Goal: Transaction & Acquisition: Subscribe to service/newsletter

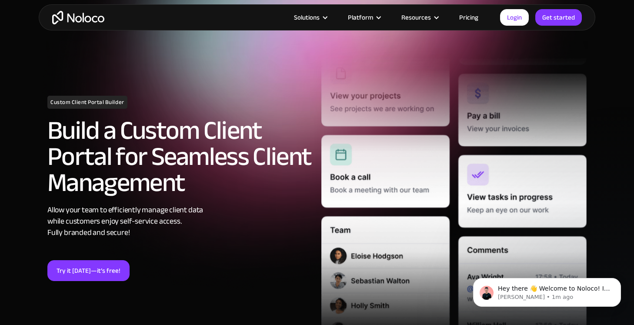
scroll to position [74, 0]
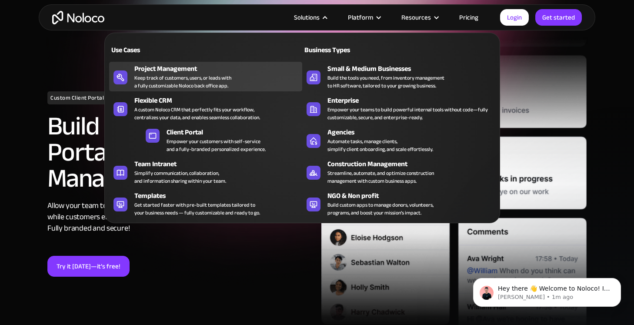
click at [163, 79] on div "Keep track of customers, users, or leads with a fully customizable Noloco back …" at bounding box center [182, 82] width 97 height 16
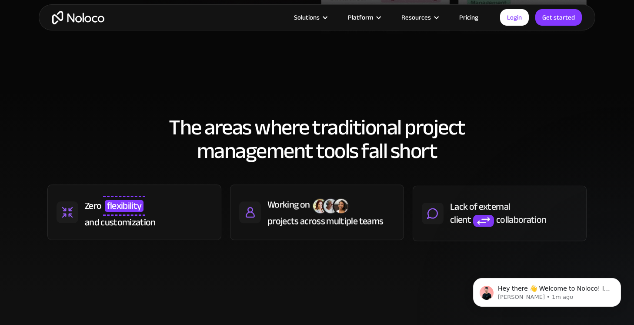
click at [466, 18] on link "Pricing" at bounding box center [468, 17] width 41 height 11
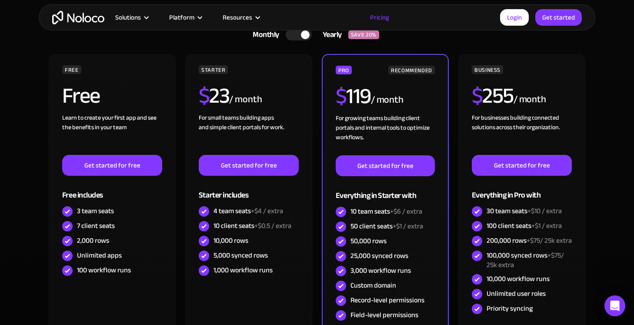
scroll to position [238, 0]
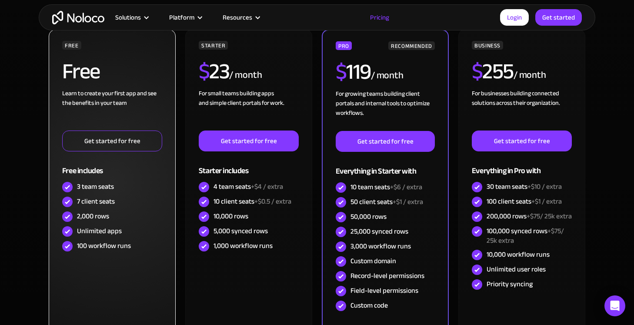
click at [133, 141] on link "Get started for free" at bounding box center [112, 140] width 100 height 21
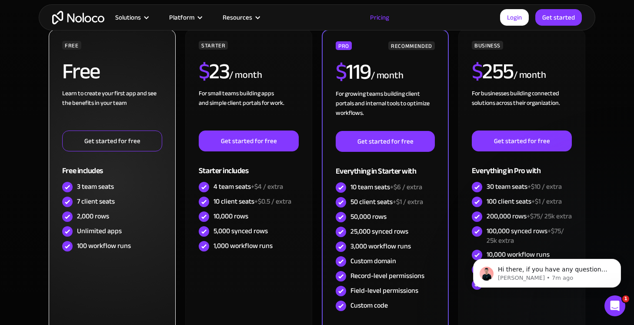
scroll to position [0, 0]
